Goal: Contribute content: Contribute content

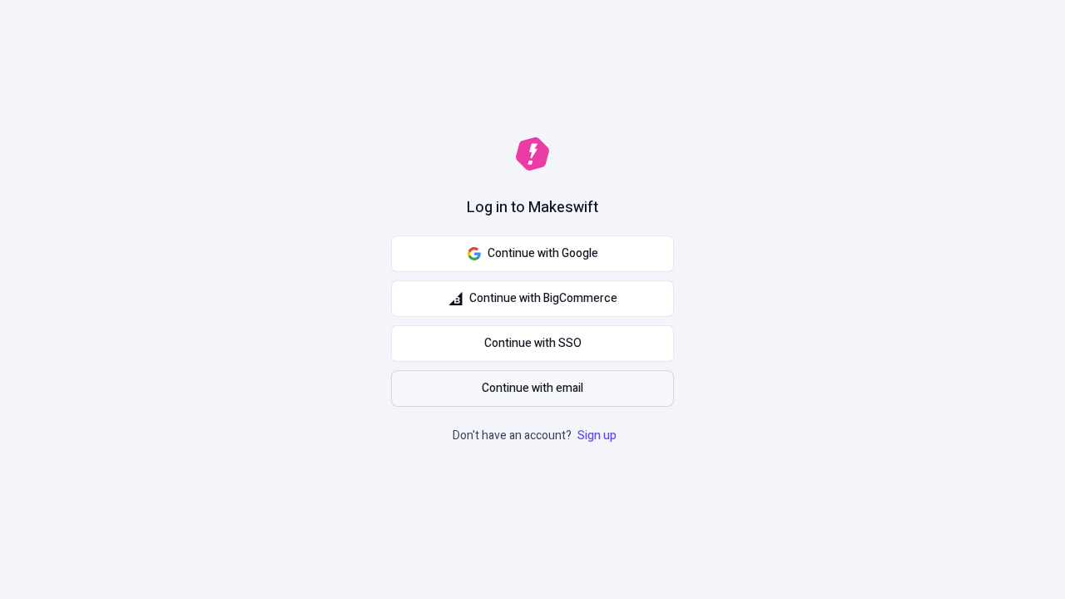
click at [533, 389] on span "Continue with email" at bounding box center [533, 388] width 102 height 18
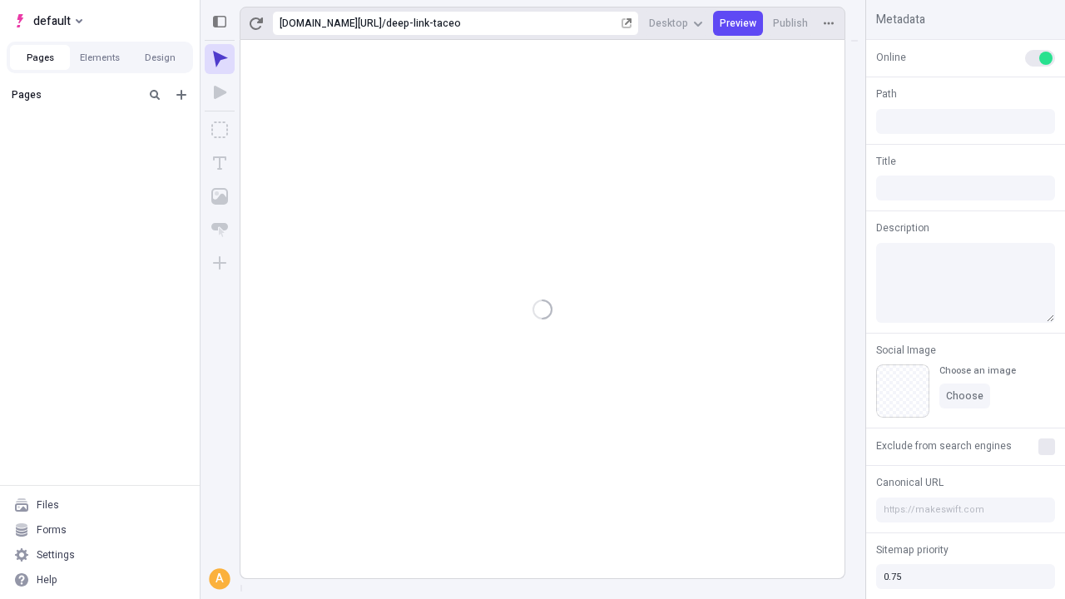
type input "/deep-link-taceo"
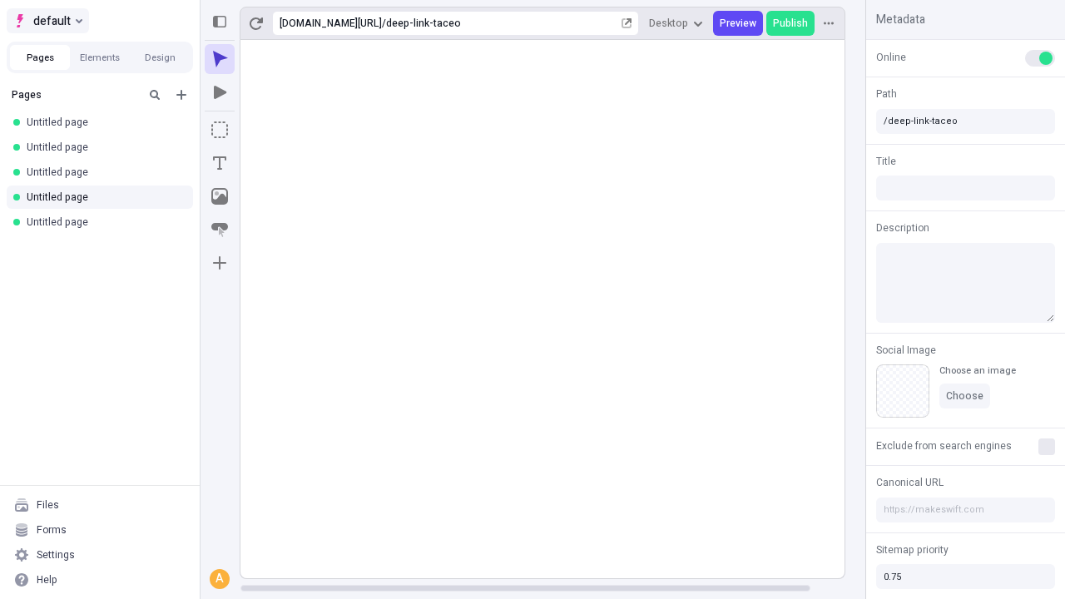
click at [47, 21] on span "default" at bounding box center [51, 21] width 37 height 20
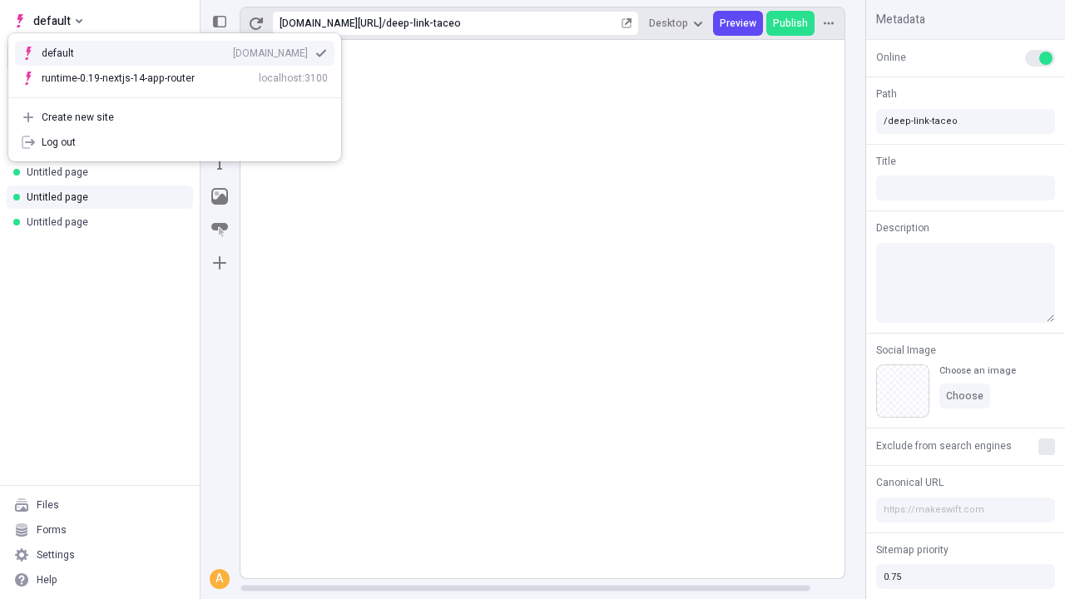
click at [233, 50] on div "[DOMAIN_NAME]" at bounding box center [270, 53] width 75 height 13
click at [181, 95] on icon "Add new" at bounding box center [181, 95] width 10 height 10
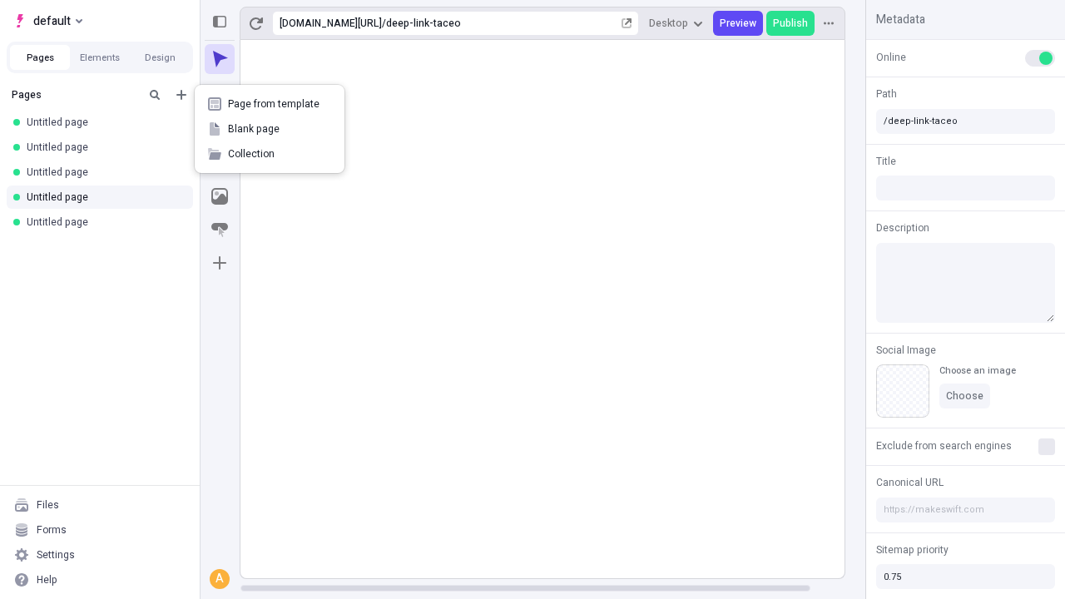
click at [270, 129] on span "Blank page" at bounding box center [279, 128] width 103 height 13
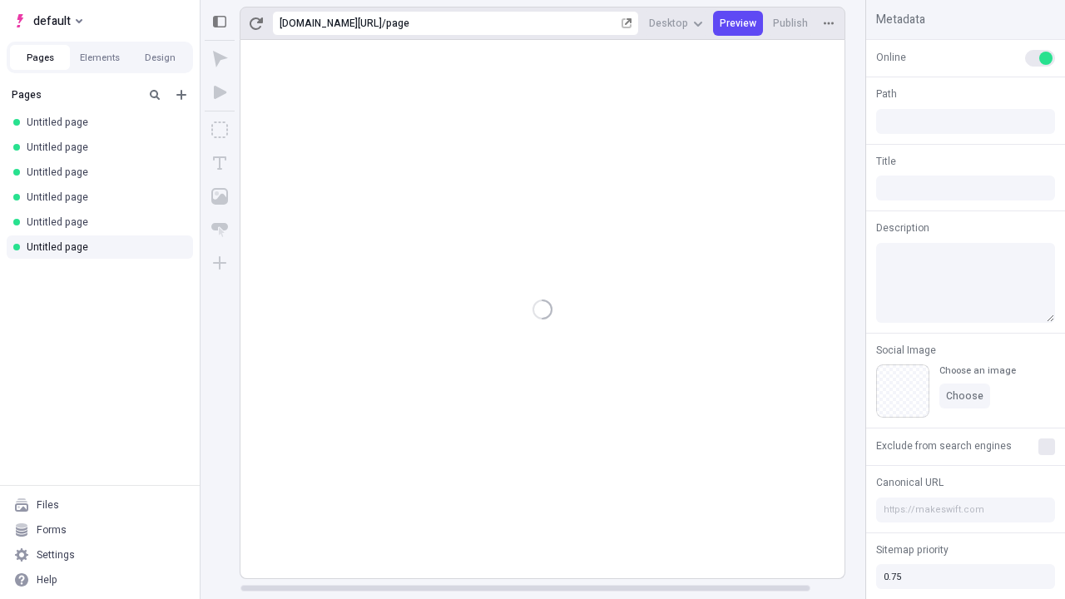
type input "/page"
click at [220, 130] on icon "Box" at bounding box center [219, 129] width 17 height 17
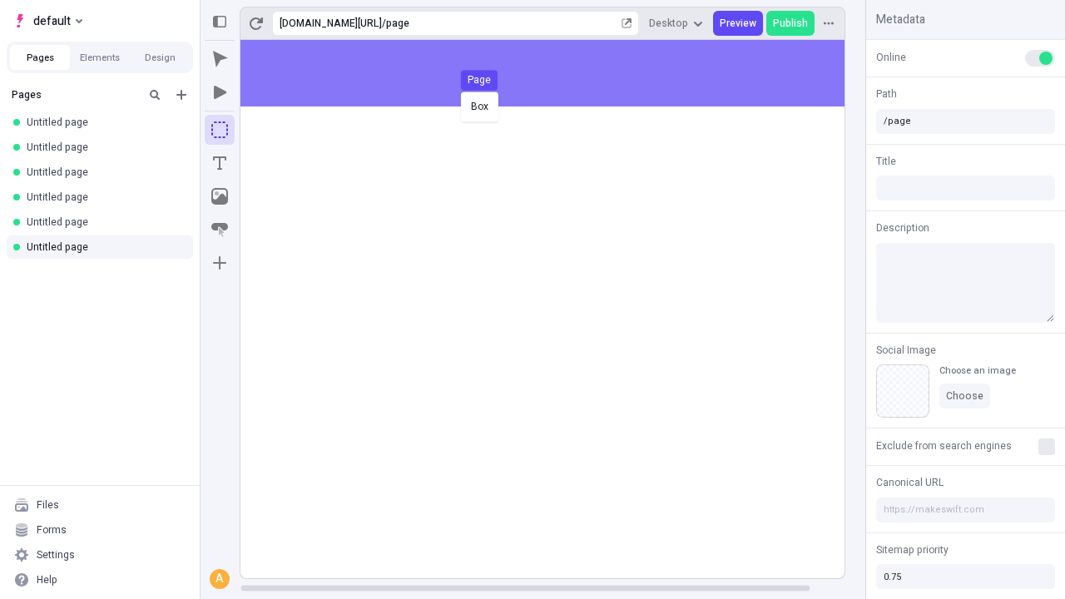
click at [559, 73] on div "Box Page" at bounding box center [532, 299] width 1065 height 599
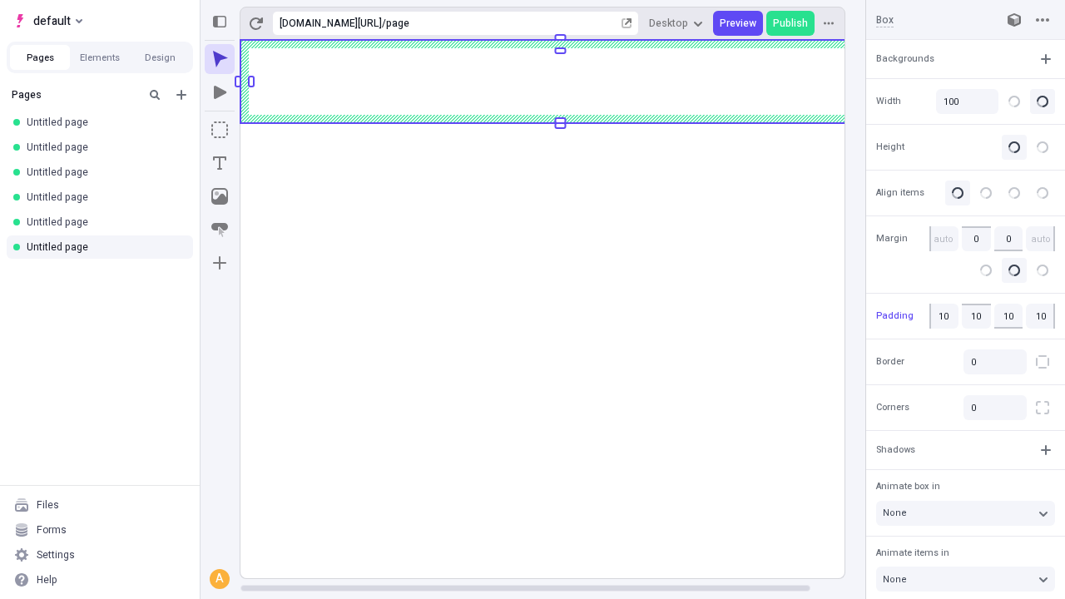
click at [220, 196] on icon "Image" at bounding box center [219, 196] width 17 height 17
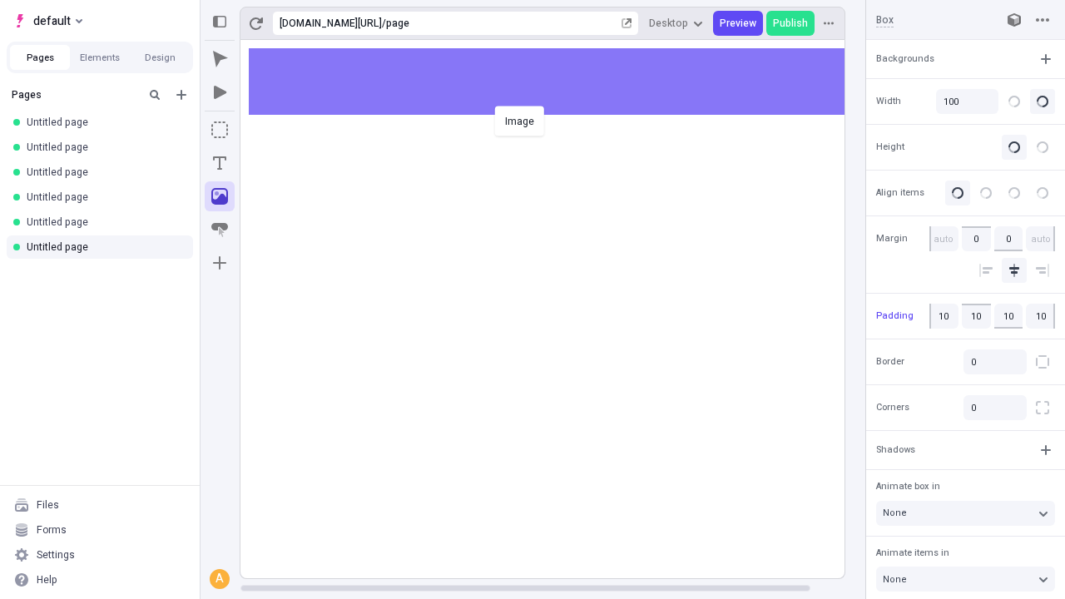
click at [559, 82] on div "Image" at bounding box center [532, 299] width 1065 height 599
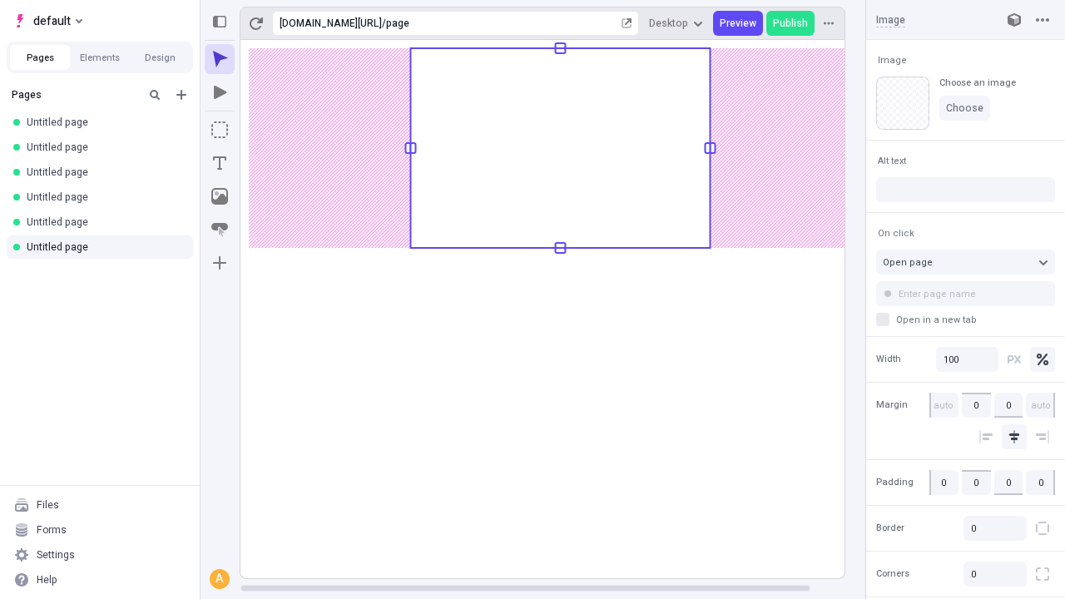
click at [220, 163] on icon "Text" at bounding box center [219, 162] width 13 height 13
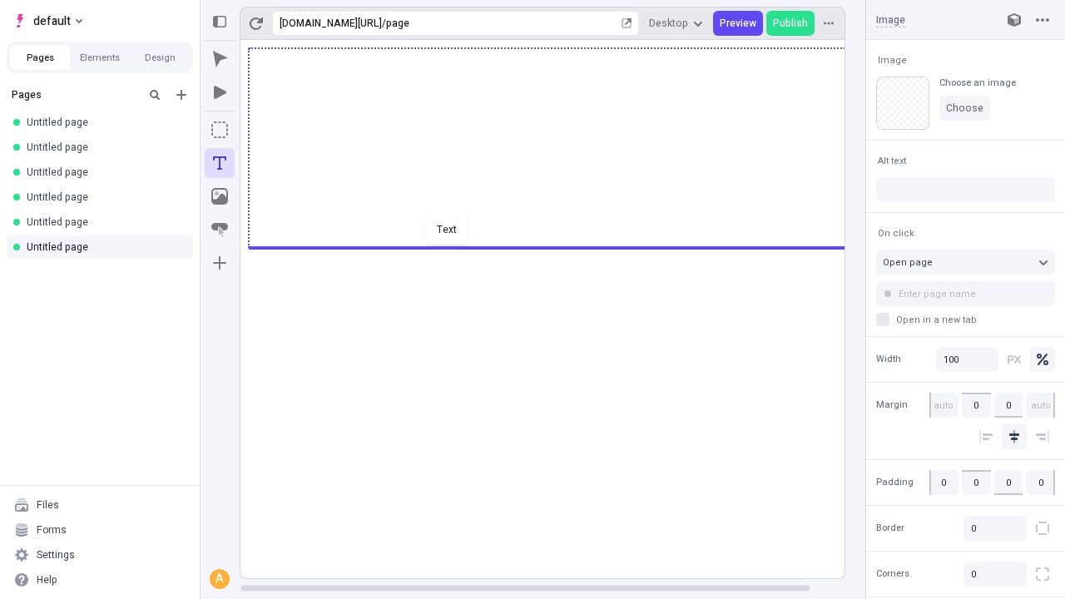
click at [559, 246] on div "Text" at bounding box center [532, 299] width 1065 height 599
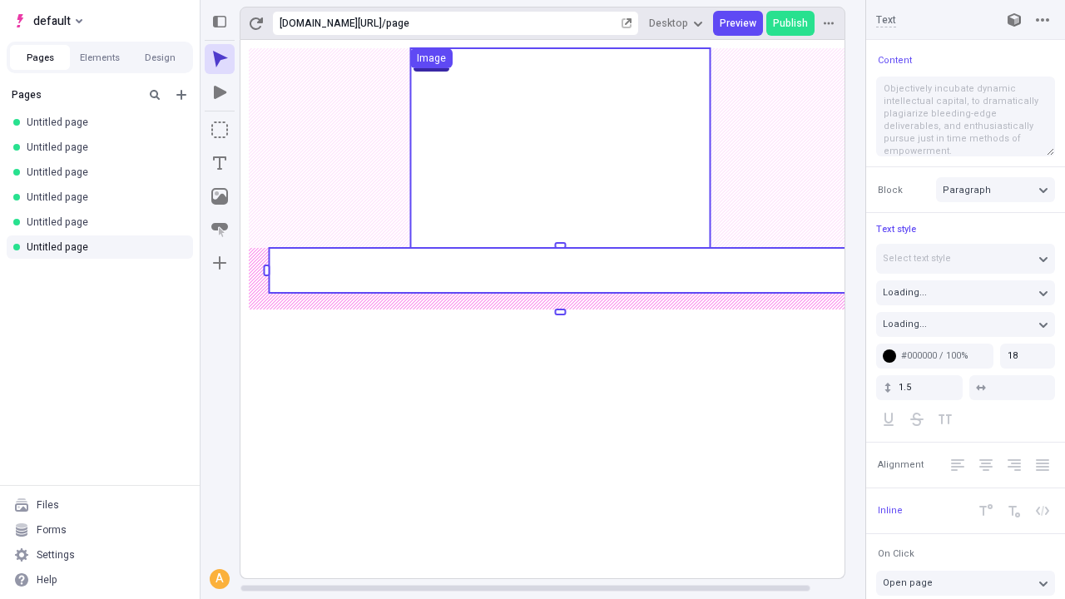
click at [559, 270] on rect at bounding box center [560, 270] width 582 height 45
click at [559, 270] on rect at bounding box center [560, 309] width 640 height 538
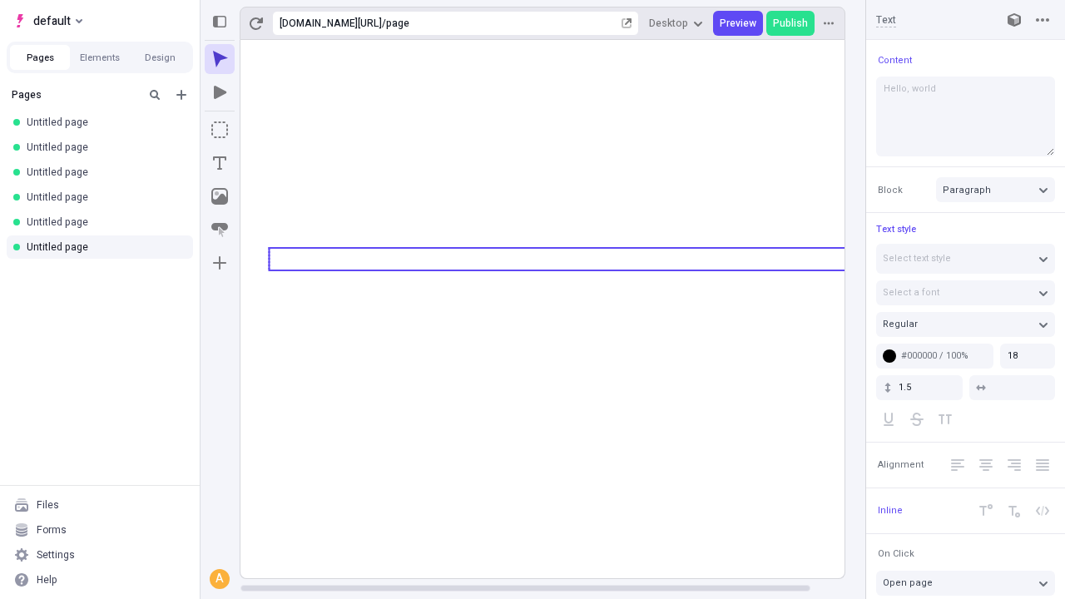
type textarea "Hello, world!"
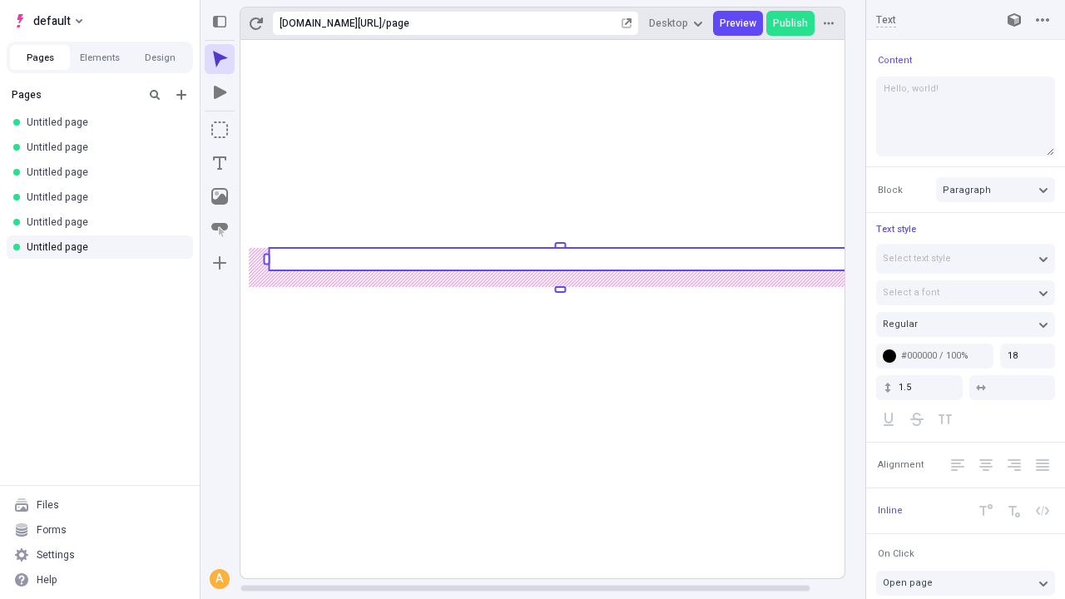
click at [220, 196] on icon "Image" at bounding box center [219, 196] width 17 height 17
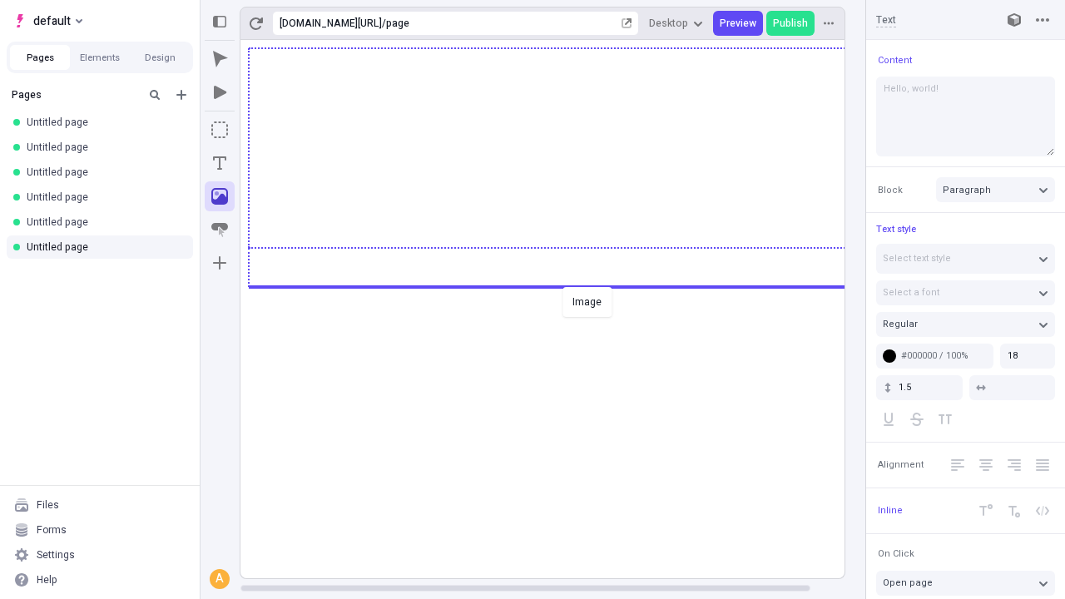
click at [559, 285] on div "Image" at bounding box center [532, 299] width 1065 height 599
